Goal: Navigation & Orientation: Find specific page/section

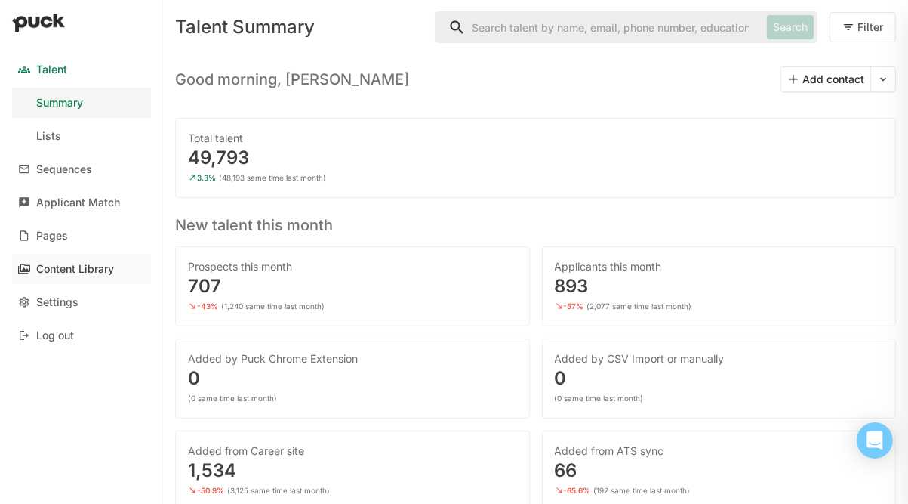
click at [82, 257] on link "Content Library" at bounding box center [81, 269] width 139 height 30
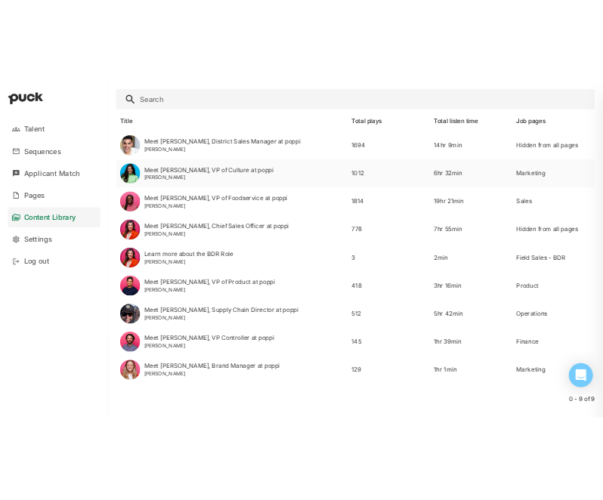
scroll to position [150, 0]
